Goal: Task Accomplishment & Management: Manage account settings

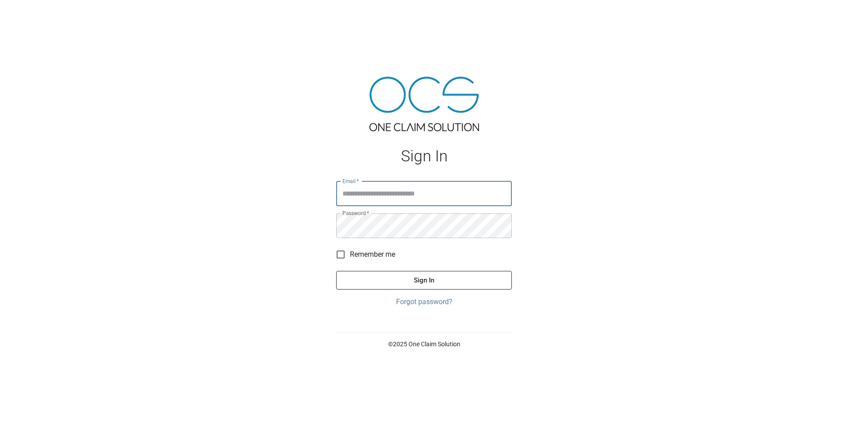
type input "**********"
click at [395, 277] on button "Sign In" at bounding box center [424, 280] width 176 height 19
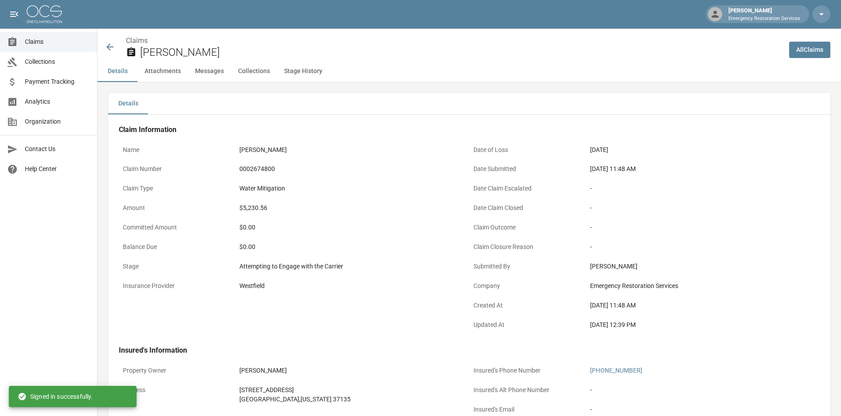
click at [35, 16] on img at bounding box center [44, 14] width 35 height 18
